Goal: Communication & Community: Ask a question

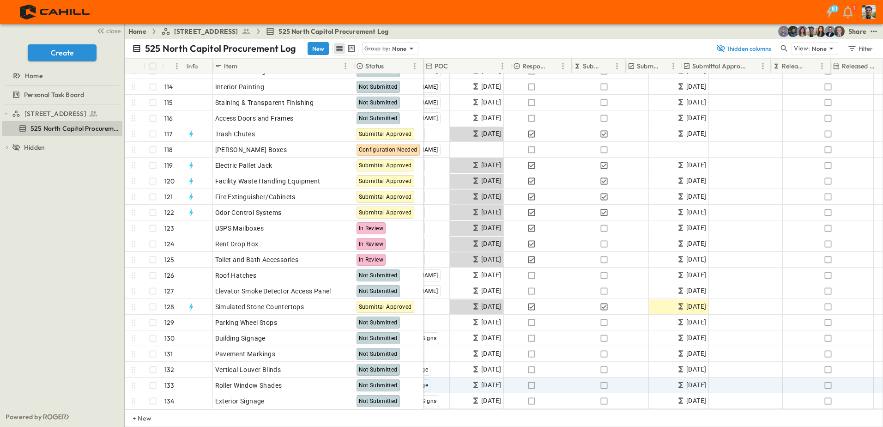
scroll to position [1775, 0]
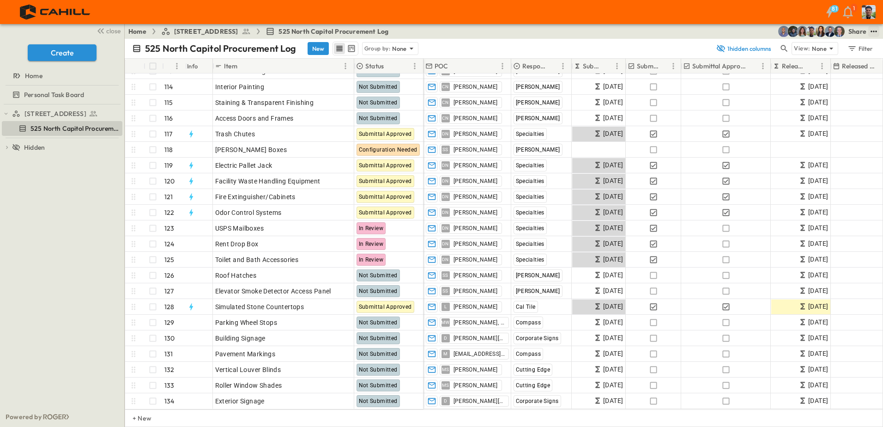
click at [876, 30] on icon "test" at bounding box center [873, 31] width 9 height 9
